Goal: Navigation & Orientation: Find specific page/section

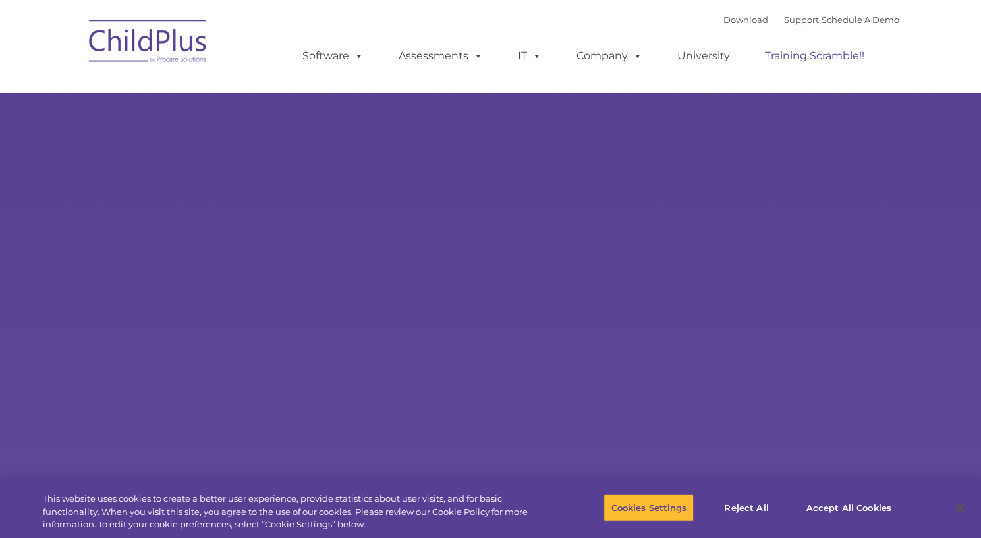
type input ""
select select "MEDIUM"
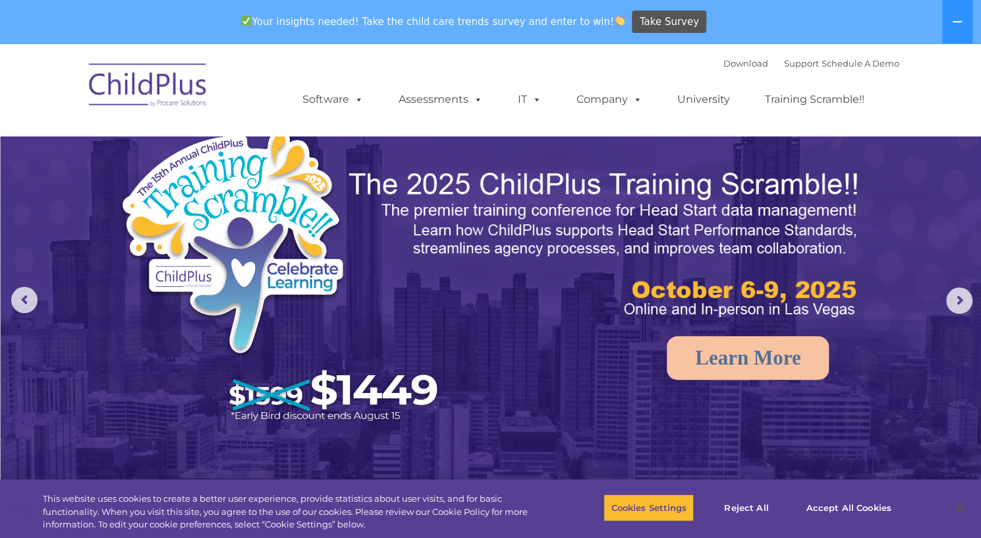
click at [160, 86] on img at bounding box center [148, 87] width 132 height 66
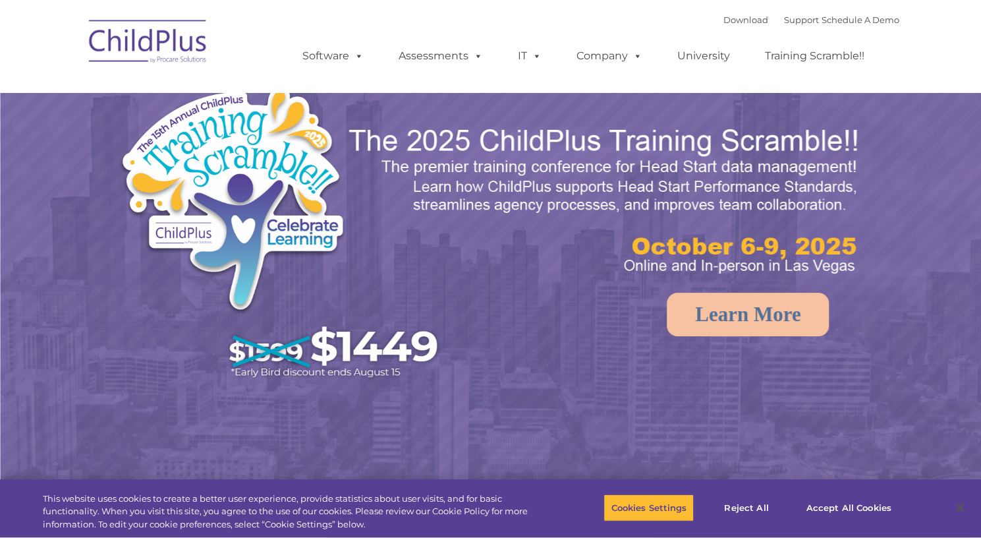
select select "MEDIUM"
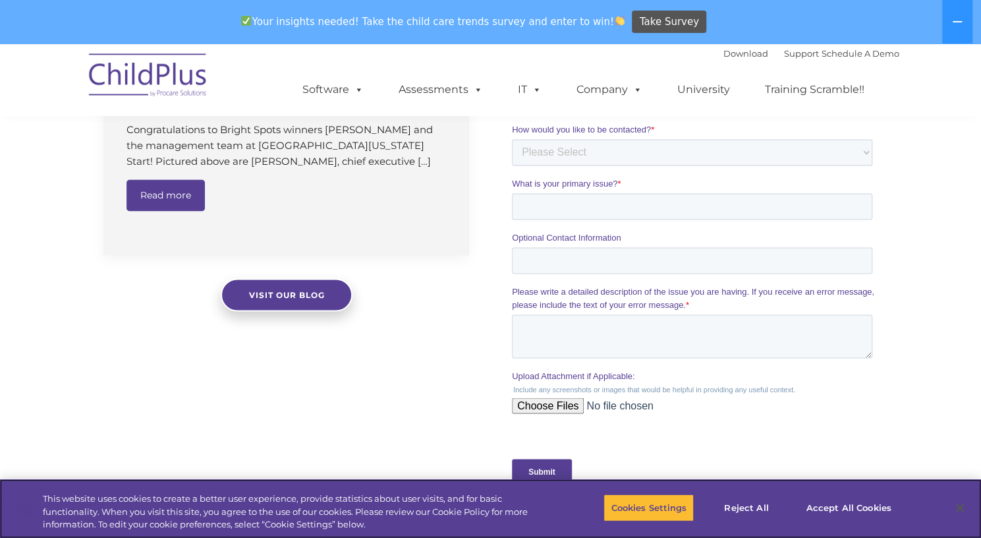
scroll to position [1126, 0]
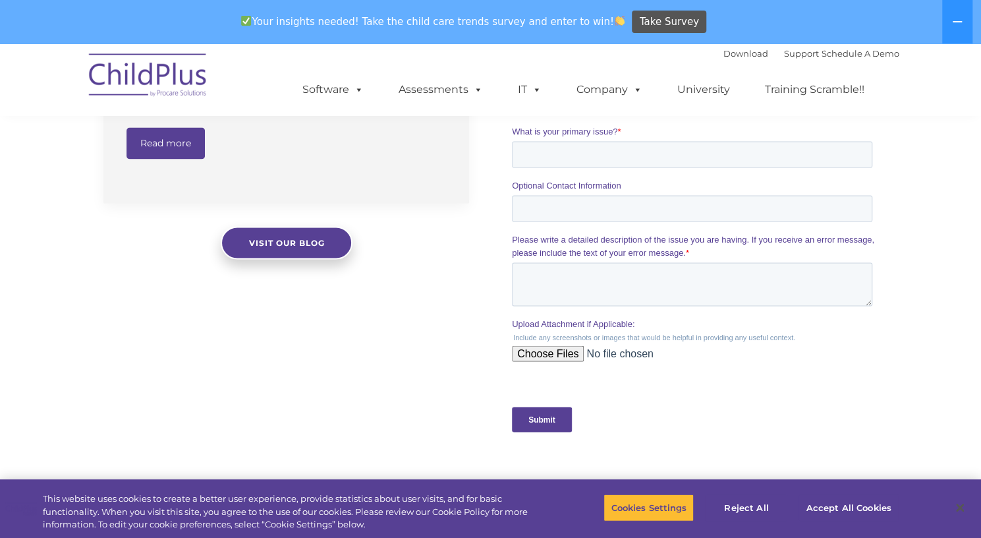
click at [245, 88] on div "Download Support | Schedule A Demo  MENU MENU Software ChildPlus: The original…" at bounding box center [490, 79] width 817 height 72
